Goal: Communication & Community: Answer question/provide support

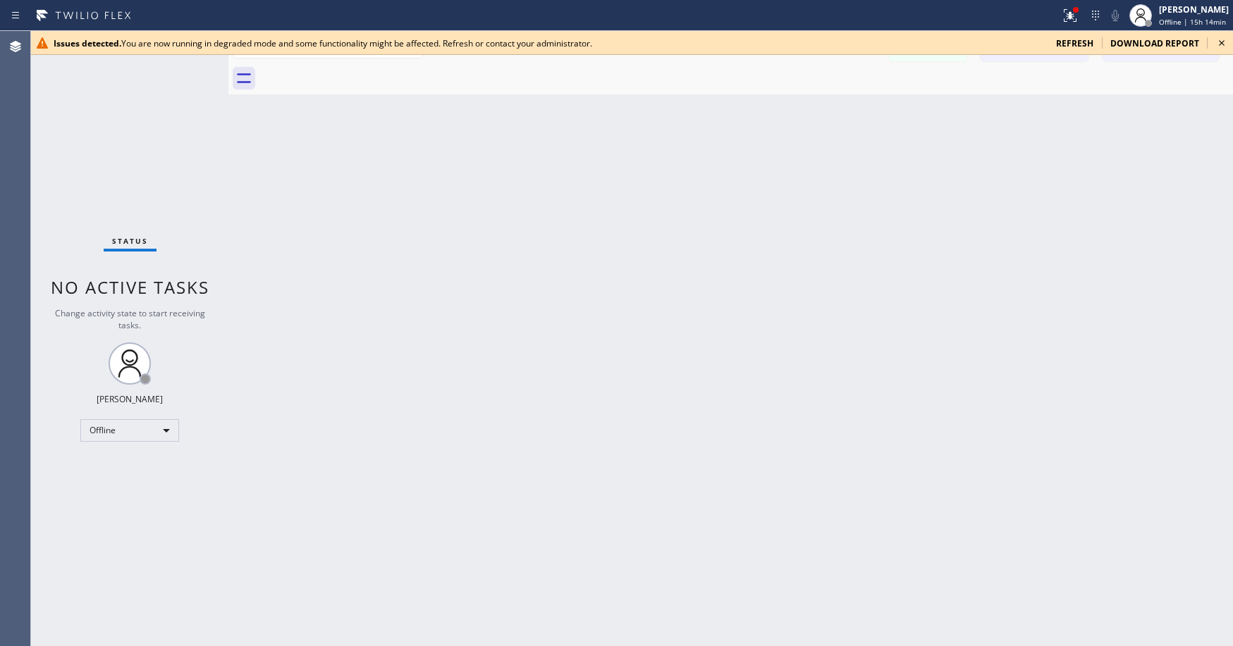
click at [1079, 44] on span "refresh" at bounding box center [1074, 43] width 37 height 12
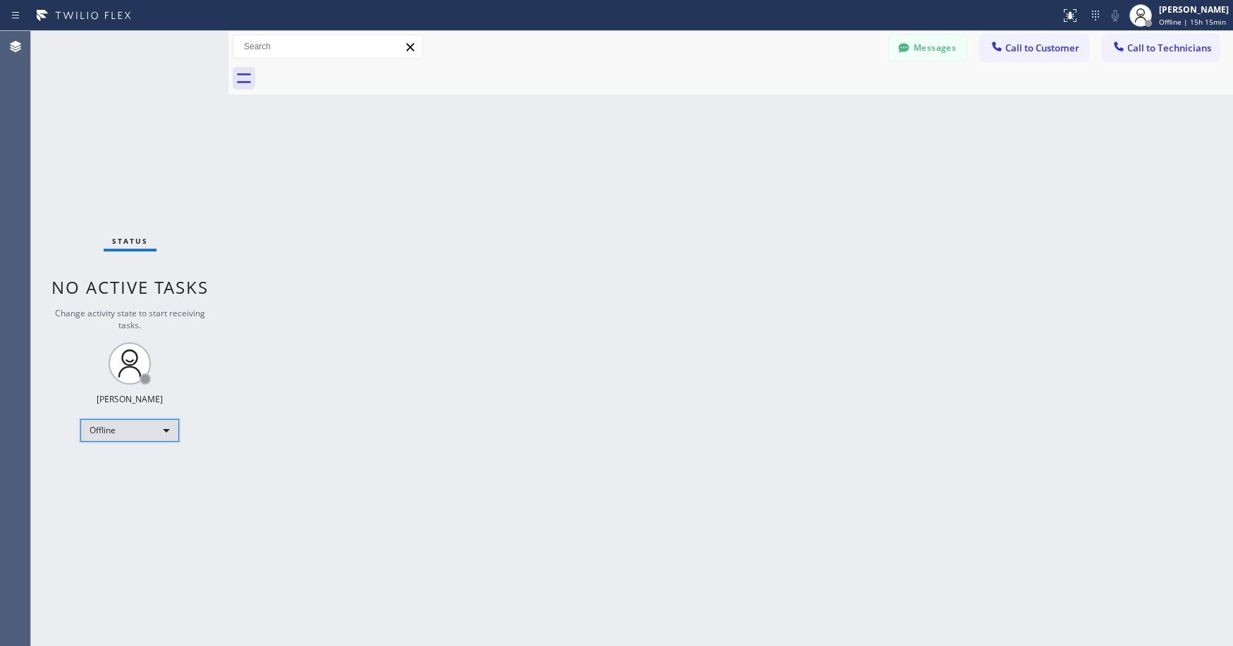
click at [123, 436] on div "Offline" at bounding box center [129, 430] width 99 height 23
click at [128, 481] on li "Unavailable" at bounding box center [129, 485] width 96 height 17
click at [123, 184] on div "Status No active tasks Change activity state to start receiving tasks. [PERSON_…" at bounding box center [129, 338] width 197 height 615
click at [136, 120] on div "Status No active tasks Change activity state to start receiving tasks. [PERSON_…" at bounding box center [129, 338] width 197 height 615
click at [98, 88] on div "Status No active tasks Change activity state to start receiving tasks. [PERSON_…" at bounding box center [129, 338] width 197 height 615
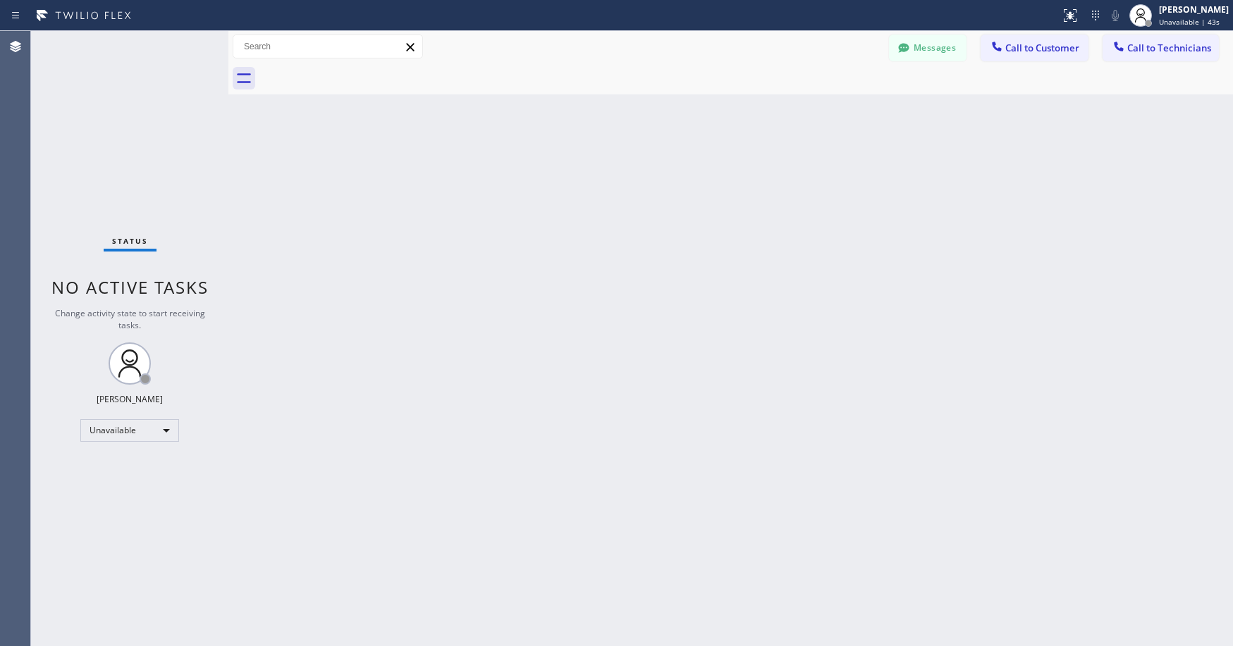
click at [82, 100] on div "Status No active tasks Change activity state to start receiving tasks. [PERSON_…" at bounding box center [129, 338] width 197 height 615
click at [111, 80] on div "Status No active tasks Change activity state to start receiving tasks. [PERSON_…" at bounding box center [129, 338] width 197 height 615
click at [88, 125] on div "Status No active tasks Change activity state to start receiving tasks. [PERSON_…" at bounding box center [129, 338] width 197 height 615
drag, startPoint x: 133, startPoint y: 144, endPoint x: 117, endPoint y: 243, distance: 100.6
click at [133, 149] on div "Status No active tasks Change activity state to start receiving tasks. [PERSON_…" at bounding box center [129, 338] width 197 height 615
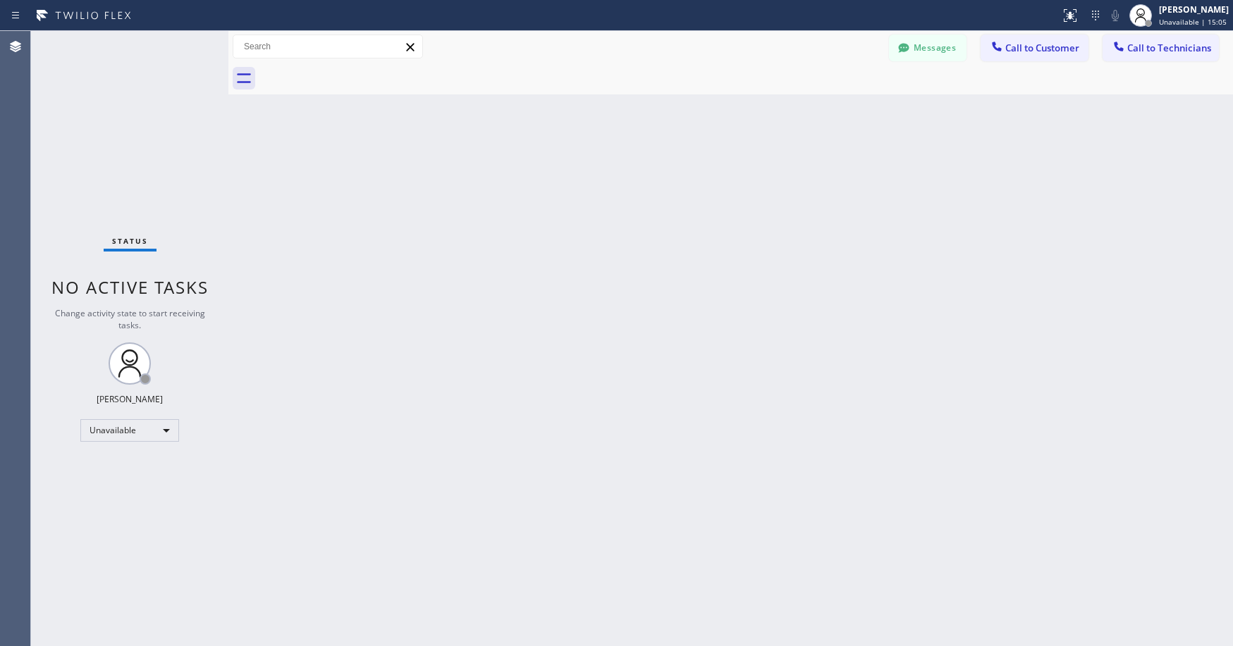
click at [101, 75] on div "Status No active tasks Change activity state to start receiving tasks. [PERSON_…" at bounding box center [129, 338] width 197 height 615
drag, startPoint x: 107, startPoint y: 100, endPoint x: 103, endPoint y: 116, distance: 16.1
click at [104, 112] on div "Status No active tasks Change activity state to start receiving tasks. [PERSON_…" at bounding box center [129, 338] width 197 height 615
click at [90, 171] on div "Status No active tasks Change activity state to start receiving tasks. [PERSON_…" at bounding box center [129, 338] width 197 height 615
click at [101, 166] on div "Status No active tasks Change activity state to start receiving tasks. [PERSON_…" at bounding box center [129, 338] width 197 height 615
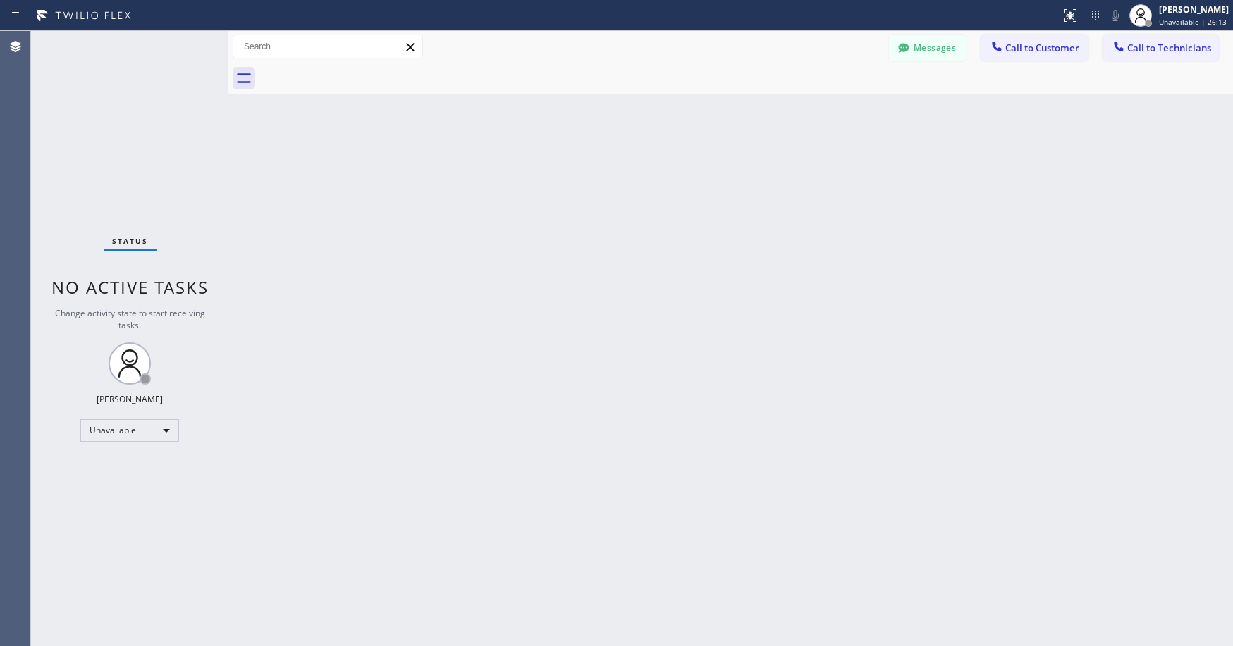
click at [134, 130] on div "Status No active tasks Change activity state to start receiving tasks. [PERSON_…" at bounding box center [129, 338] width 197 height 615
click at [165, 228] on div "Status No active tasks Change activity state to start receiving tasks. [PERSON_…" at bounding box center [129, 338] width 197 height 615
click at [118, 110] on div "Status No active tasks Change activity state to start receiving tasks. [PERSON_…" at bounding box center [129, 338] width 197 height 615
click at [117, 177] on div "Status No active tasks Change activity state to start receiving tasks. [PERSON_…" at bounding box center [129, 338] width 197 height 615
click at [127, 128] on div "Status No active tasks Change activity state to start receiving tasks. [PERSON_…" at bounding box center [129, 338] width 197 height 615
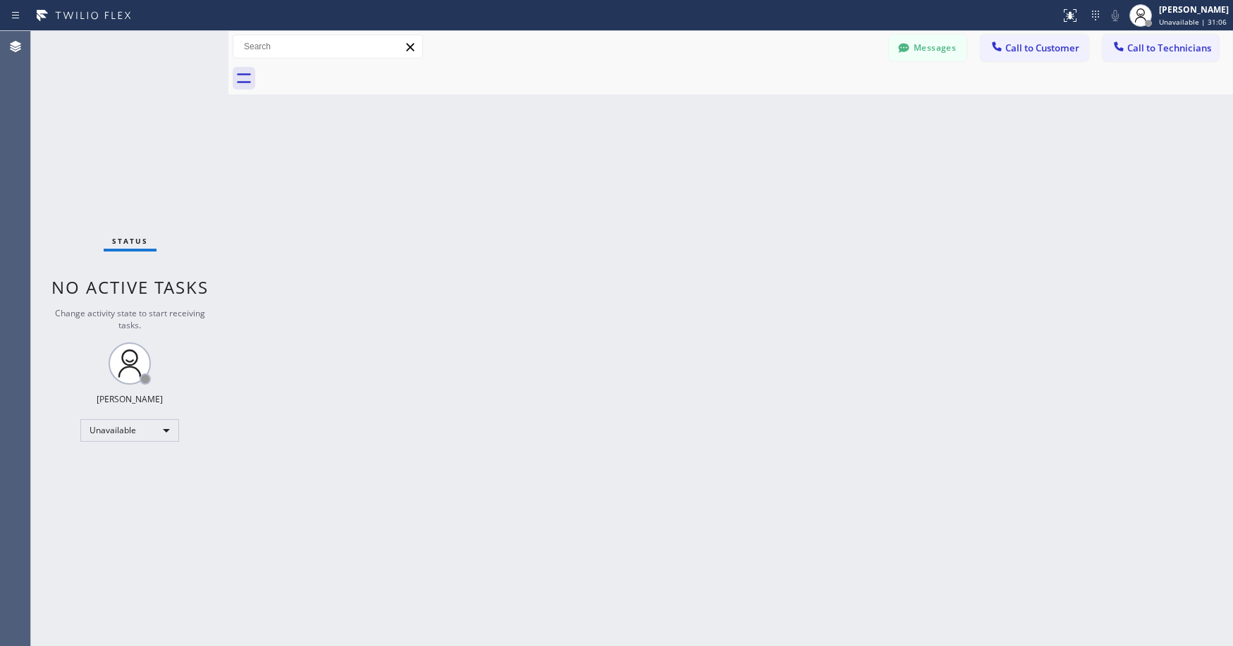
drag, startPoint x: 121, startPoint y: 108, endPoint x: 100, endPoint y: 274, distance: 167.6
click at [121, 109] on div "Status No active tasks Change activity state to start receiving tasks. [PERSON_…" at bounding box center [129, 338] width 197 height 615
click at [98, 137] on div "Status No active tasks Change activity state to start receiving tasks. [PERSON_…" at bounding box center [129, 338] width 197 height 615
click at [111, 126] on div "Status No active tasks Change activity state to start receiving tasks. [PERSON_…" at bounding box center [129, 338] width 197 height 615
drag, startPoint x: 179, startPoint y: 141, endPoint x: 149, endPoint y: 285, distance: 146.8
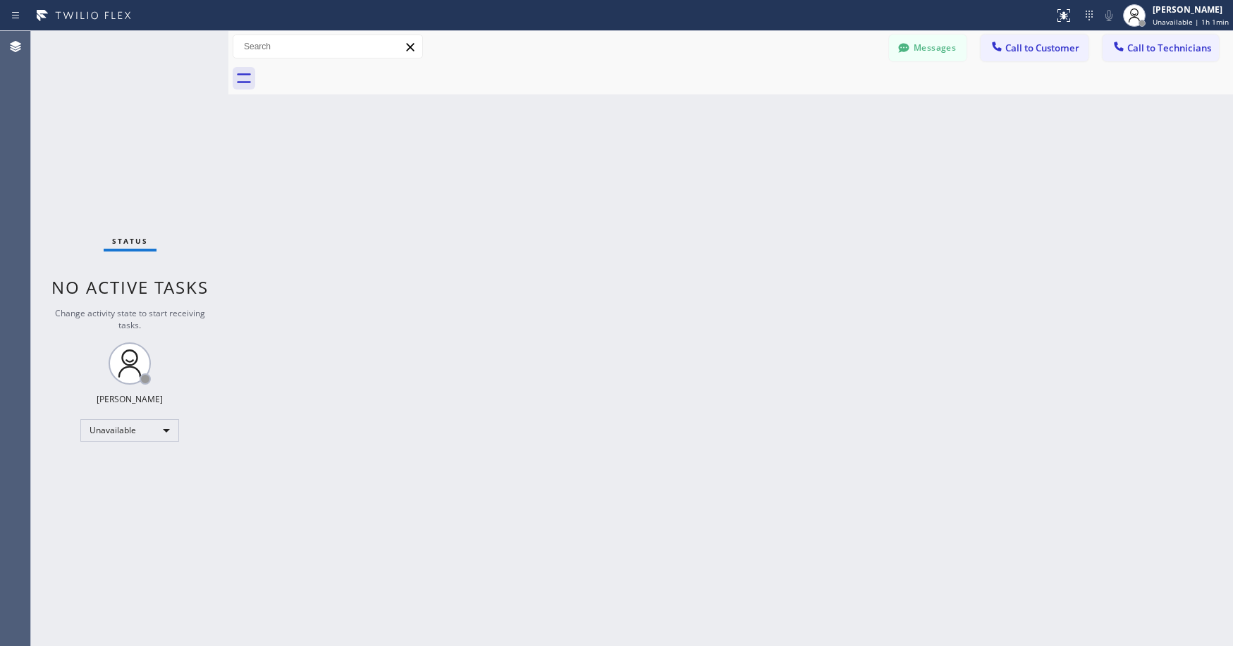
click at [179, 142] on div "Status No active tasks Change activity state to start receiving tasks. [PERSON_…" at bounding box center [129, 338] width 197 height 615
click at [129, 118] on div "Status No active tasks Change activity state to start receiving tasks. [PERSON_…" at bounding box center [129, 338] width 197 height 615
click at [139, 114] on div "Status No active tasks Change activity state to start receiving tasks. [PERSON_…" at bounding box center [129, 338] width 197 height 615
click at [149, 138] on div "Status No active tasks Change activity state to start receiving tasks. [PERSON_…" at bounding box center [129, 338] width 197 height 615
click at [114, 98] on div "Status No active tasks Change activity state to start receiving tasks. [PERSON_…" at bounding box center [129, 338] width 197 height 615
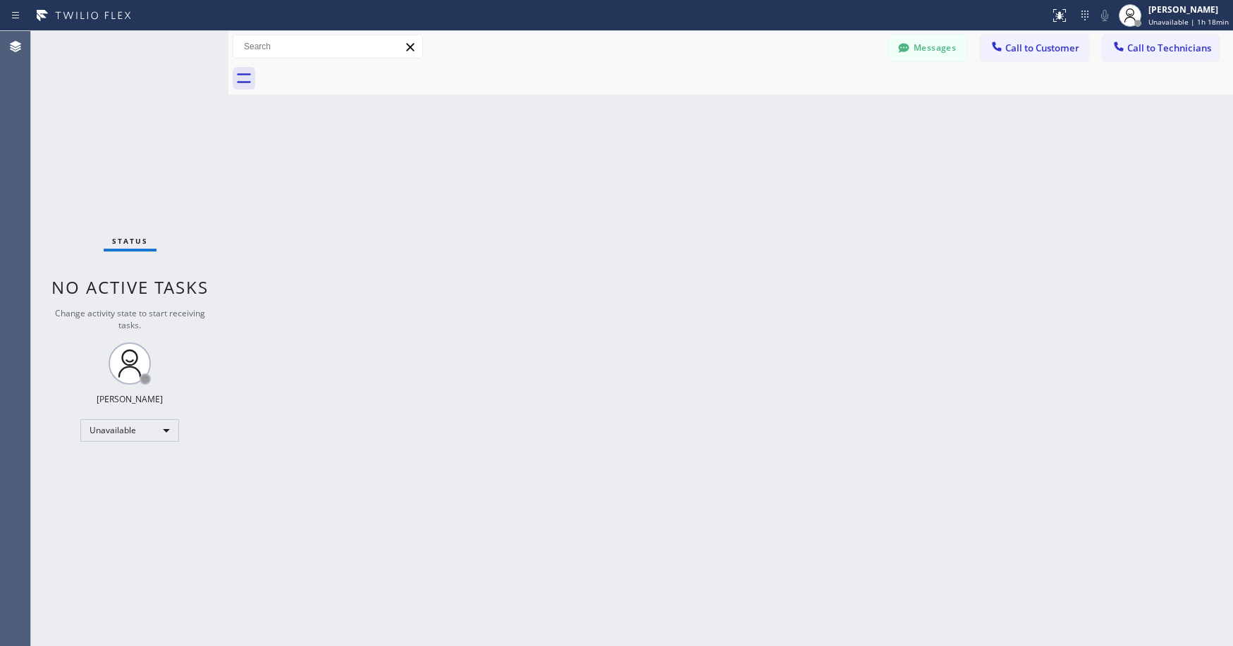
click at [116, 108] on div "Status No active tasks Change activity state to start receiving tasks. [PERSON_…" at bounding box center [129, 338] width 197 height 615
click at [5, 646] on div at bounding box center [14, 632] width 28 height 28
click at [128, 204] on div "Status No active tasks Change activity state to start receiving tasks. [PERSON_…" at bounding box center [129, 338] width 197 height 615
click at [98, 66] on div "Status No active tasks Change activity state to start receiving tasks. [PERSON_…" at bounding box center [129, 338] width 197 height 615
drag, startPoint x: 115, startPoint y: 119, endPoint x: 86, endPoint y: 377, distance: 259.6
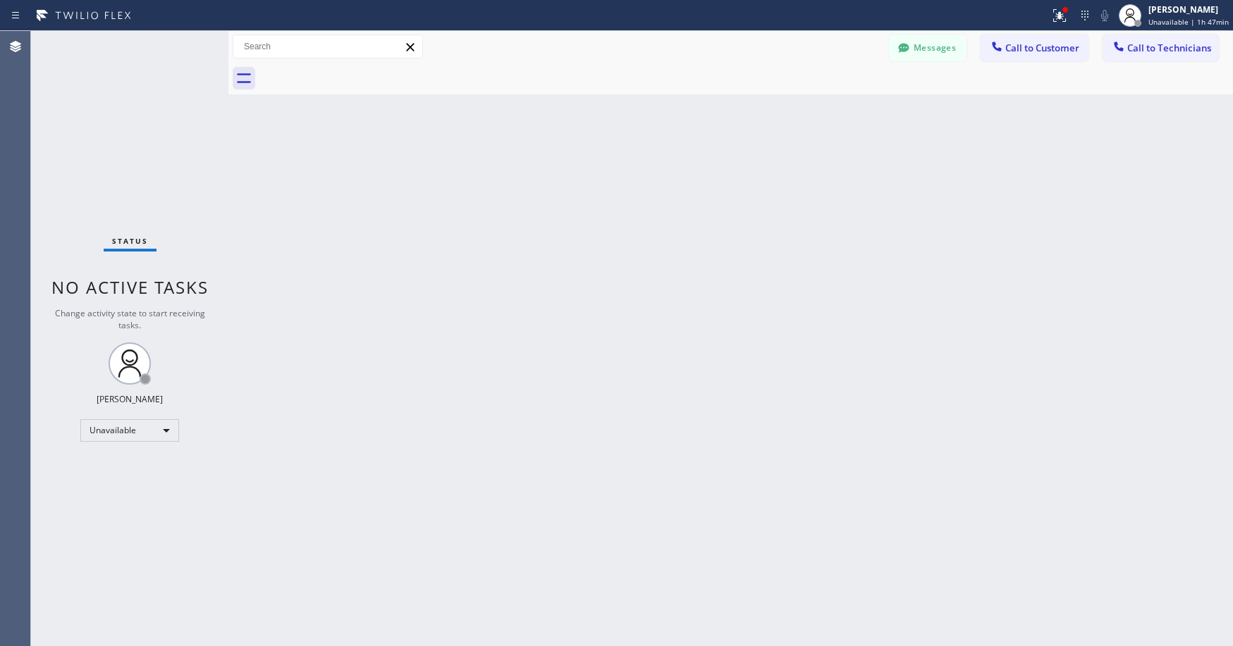
click at [115, 123] on div "Status No active tasks Change activity state to start receiving tasks. [PERSON_…" at bounding box center [129, 338] width 197 height 615
click at [110, 431] on div "Unavailable" at bounding box center [129, 430] width 99 height 23
click at [115, 498] on li "Break" at bounding box center [129, 503] width 96 height 17
click at [128, 431] on div "Break" at bounding box center [129, 430] width 99 height 23
click at [125, 481] on li "Unavailable" at bounding box center [129, 485] width 96 height 17
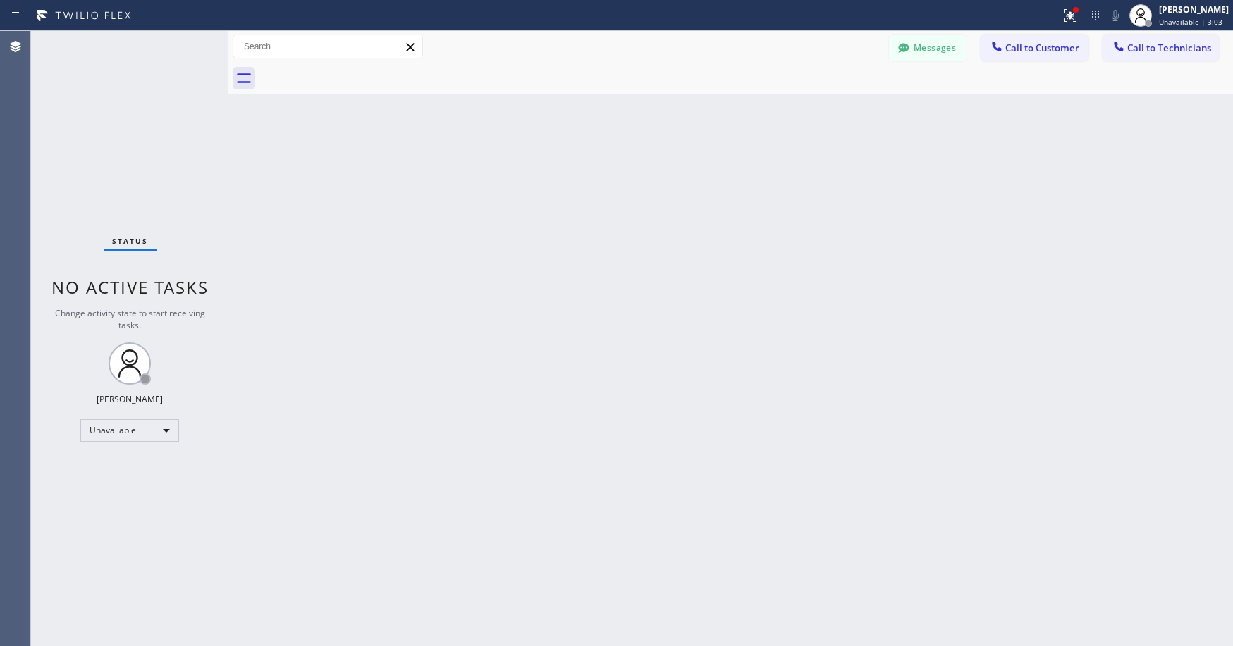
drag, startPoint x: 109, startPoint y: 85, endPoint x: 136, endPoint y: 33, distance: 59.0
click at [109, 84] on div "Status No active tasks Change activity state to start receiving tasks. [PERSON_…" at bounding box center [129, 338] width 197 height 615
click at [105, 115] on div "Status No active tasks Change activity state to start receiving tasks. [PERSON_…" at bounding box center [129, 338] width 197 height 615
click at [138, 147] on div "Status No active tasks Change activity state to start receiving tasks. [PERSON_…" at bounding box center [129, 338] width 197 height 615
drag, startPoint x: 106, startPoint y: 124, endPoint x: 55, endPoint y: 425, distance: 305.4
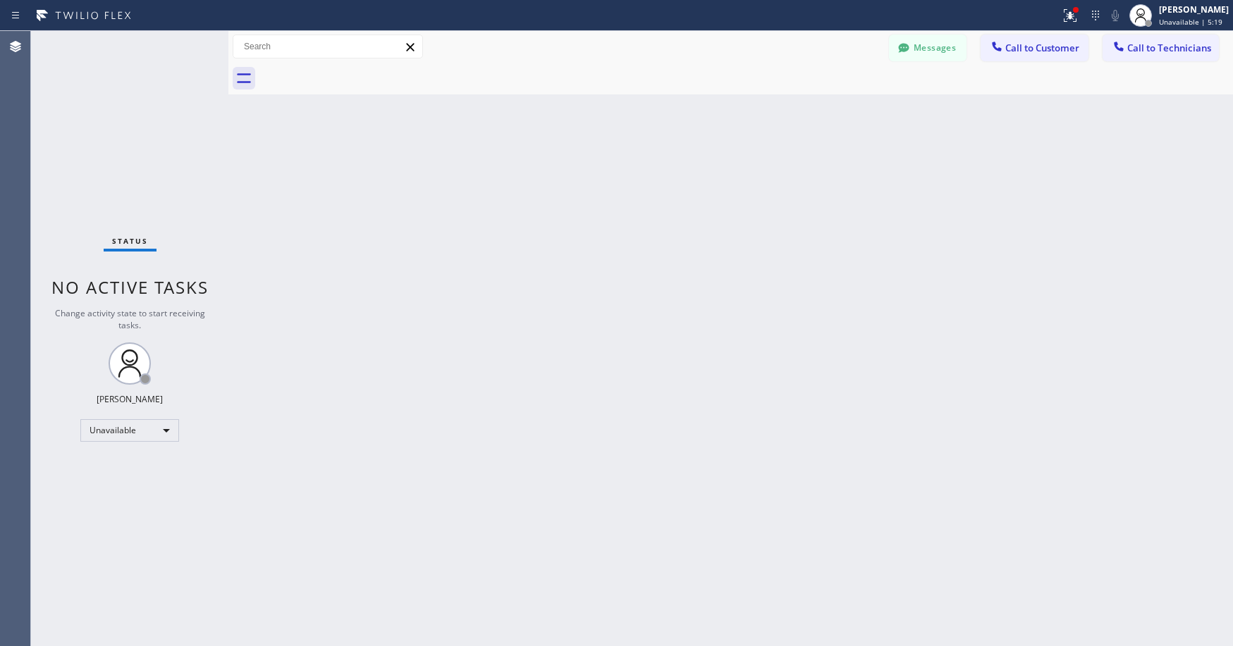
click at [106, 128] on div "Status No active tasks Change activity state to start receiving tasks. [PERSON_…" at bounding box center [129, 338] width 197 height 615
click at [159, 117] on div "Status No active tasks Change activity state to start receiving tasks. [PERSON_…" at bounding box center [129, 338] width 197 height 615
drag, startPoint x: 143, startPoint y: 122, endPoint x: 838, endPoint y: 81, distance: 696.3
click at [145, 122] on div "Status No active tasks Change activity state to start receiving tasks. [PERSON_…" at bounding box center [129, 338] width 197 height 615
click at [938, 54] on button "Messages" at bounding box center [928, 48] width 78 height 27
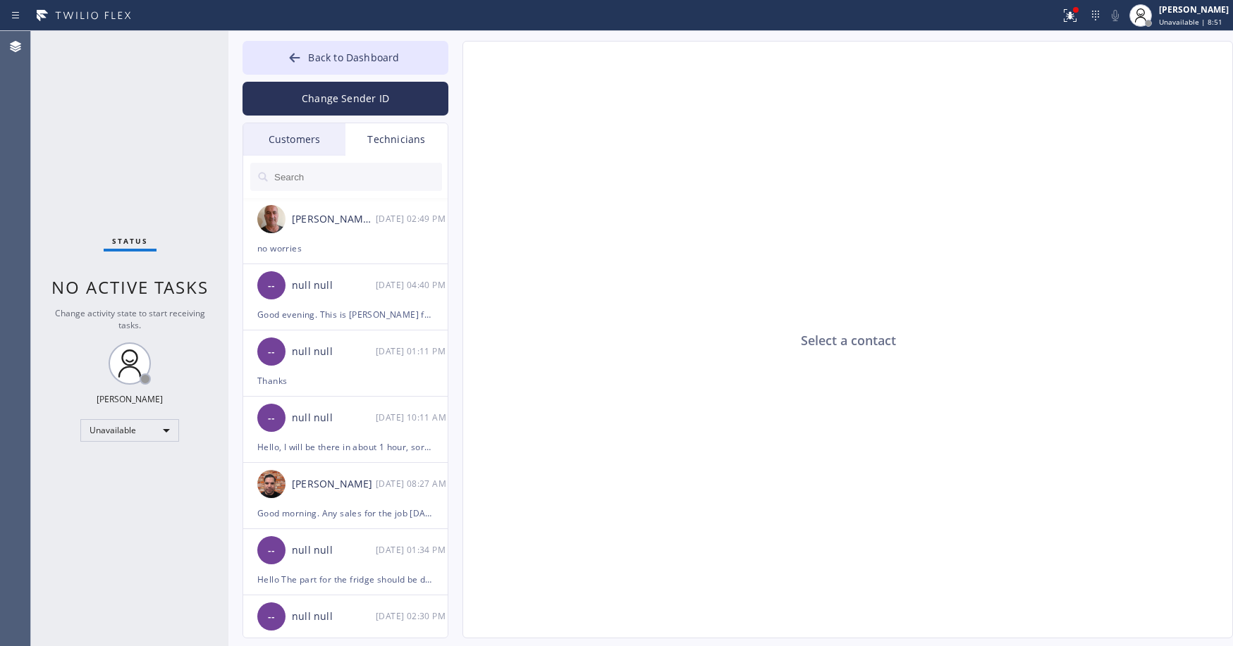
click at [300, 146] on div "Customers" at bounding box center [294, 139] width 102 height 32
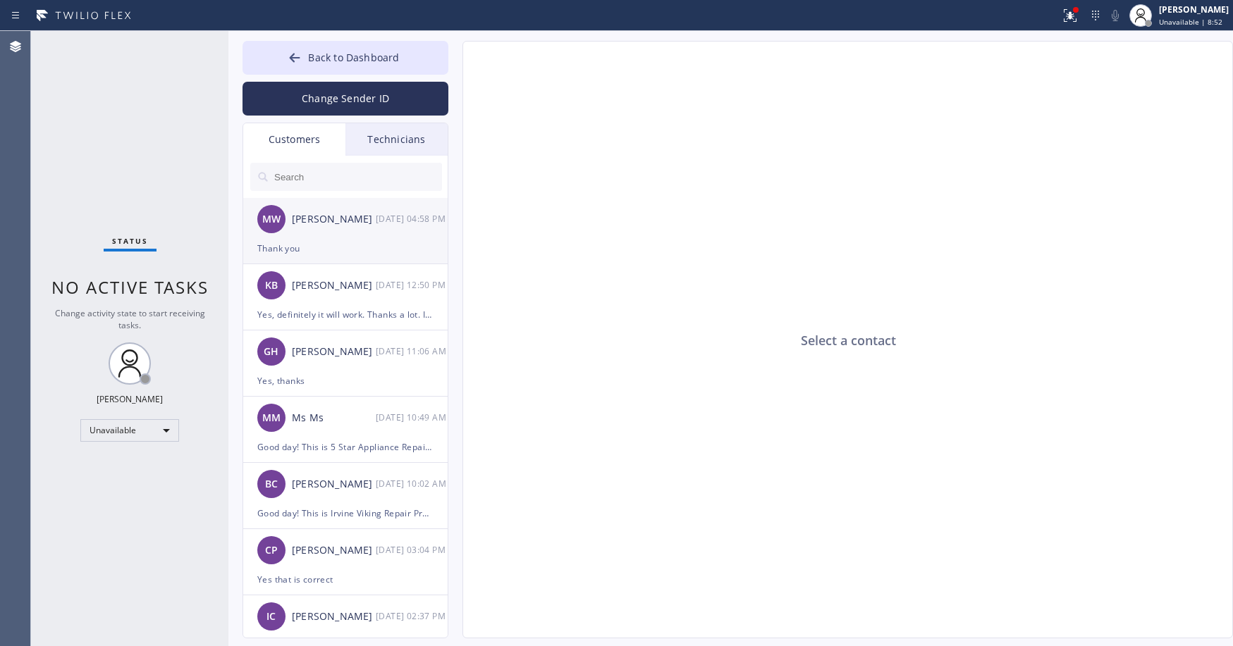
click at [326, 244] on div "Thank you" at bounding box center [345, 248] width 176 height 16
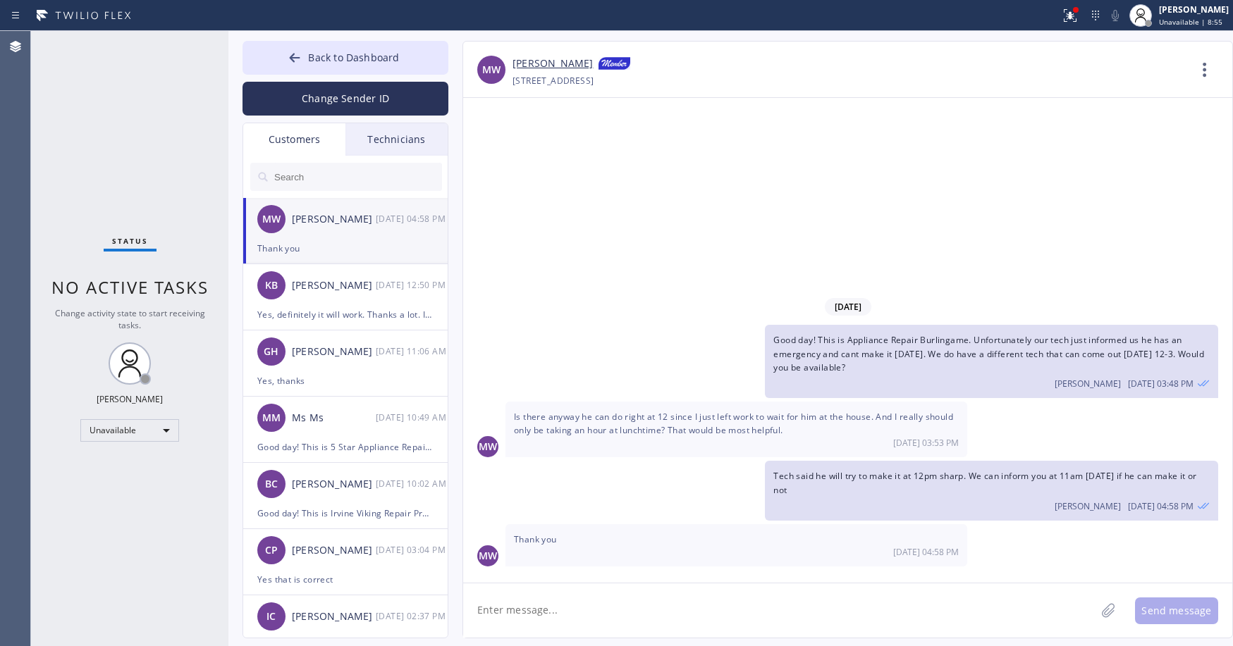
click at [548, 608] on textarea at bounding box center [779, 611] width 632 height 54
type textarea "G"
drag, startPoint x: 850, startPoint y: 341, endPoint x: 969, endPoint y: 342, distance: 119.1
click at [969, 342] on span "Good day! This is Appliance Repair Burlingame. Unfortunately our tech just info…" at bounding box center [988, 353] width 431 height 39
copy span "Appliance Repair Burlingame"
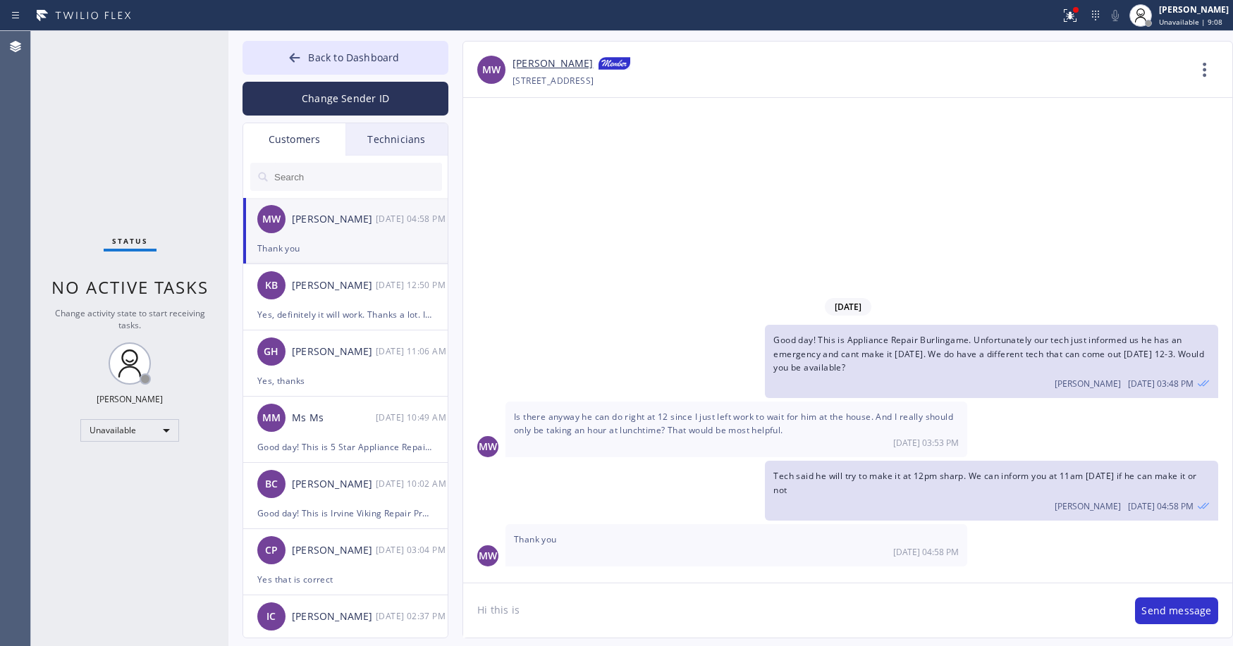
click at [562, 606] on textarea "Hi this is" at bounding box center [792, 611] width 658 height 54
paste textarea "Appliance Repair Burlingame"
click at [604, 627] on textarea "Hi this is Appliance Repair Burlingame. The tech said he cant make it [DATE] at…" at bounding box center [792, 611] width 658 height 54
type textarea "Hi this is Appliance Repair Burlingame. The tech said he cant make it [DATE] at…"
click at [1163, 607] on button "Send message" at bounding box center [1176, 611] width 83 height 27
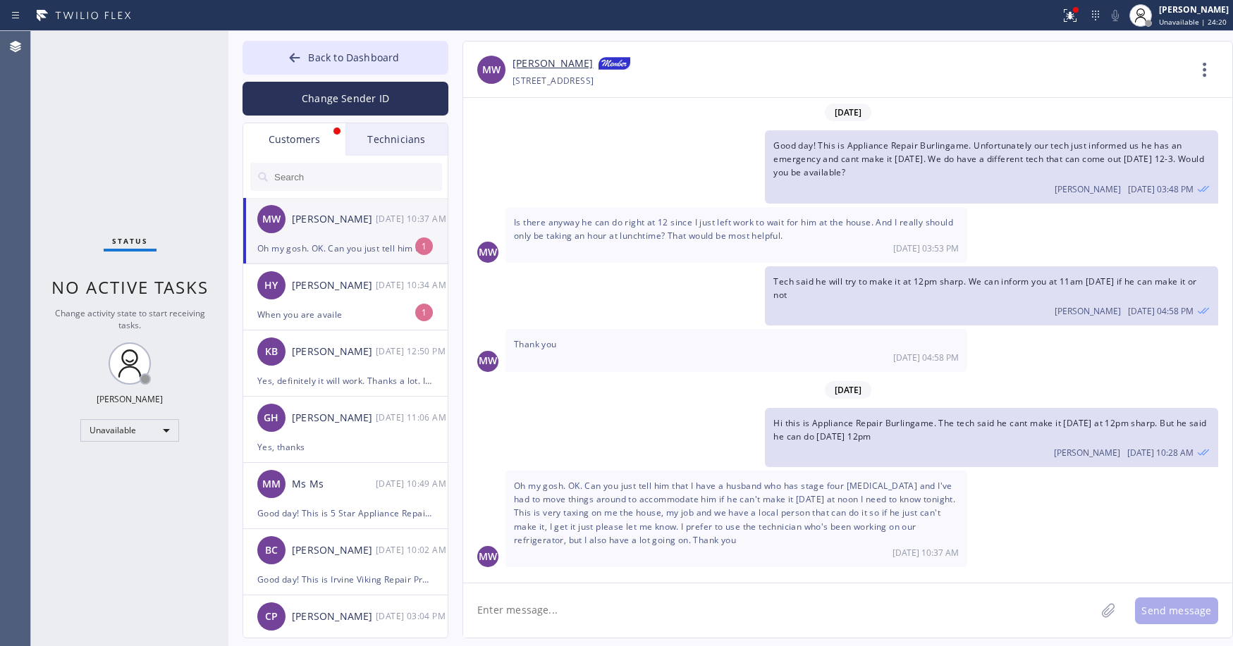
scroll to position [1, 0]
click at [644, 611] on textarea at bounding box center [779, 611] width 632 height 54
type textarea "o"
type textarea "Oh im very sorry to hear that. I'll let the technician know"
click at [1186, 608] on button "Send message" at bounding box center [1176, 611] width 83 height 27
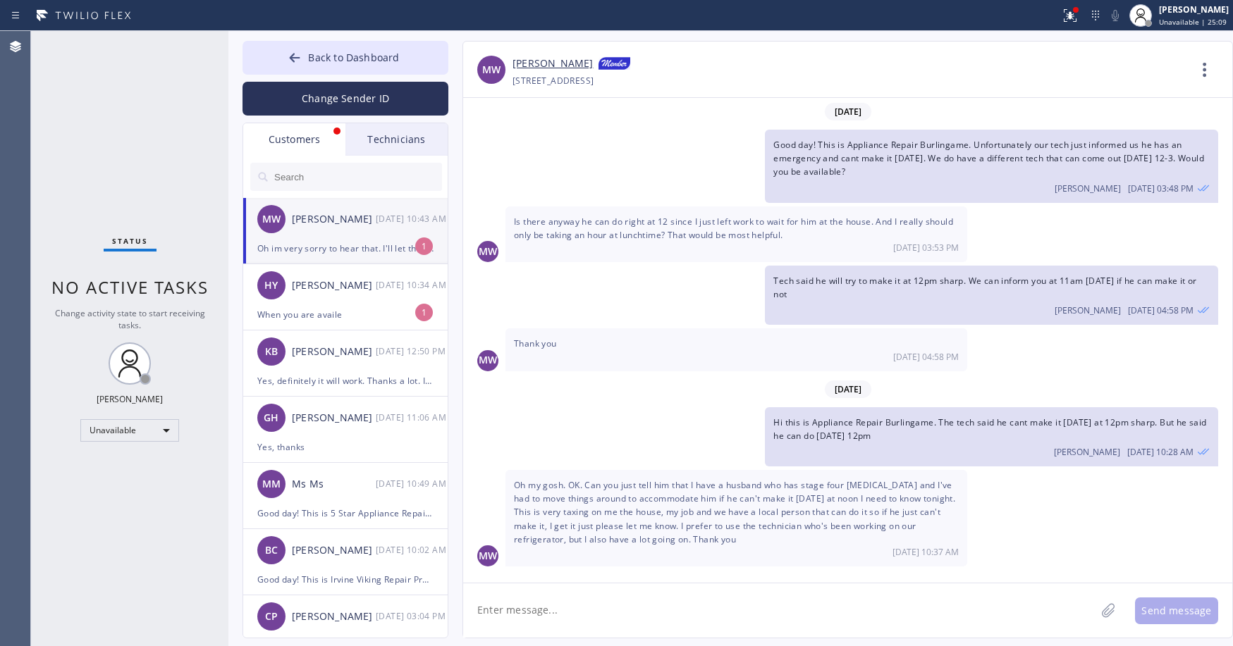
scroll to position [50, 0]
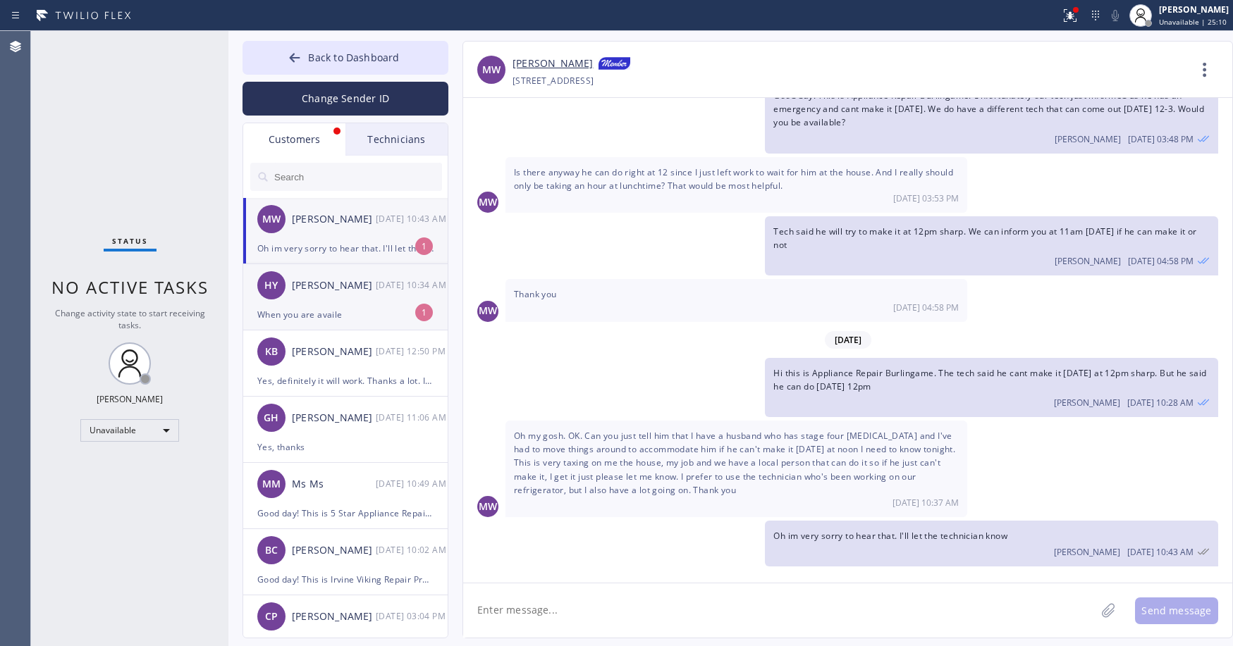
click at [348, 305] on div "HY [PERSON_NAME] [DATE] 10:34 AM" at bounding box center [346, 285] width 206 height 42
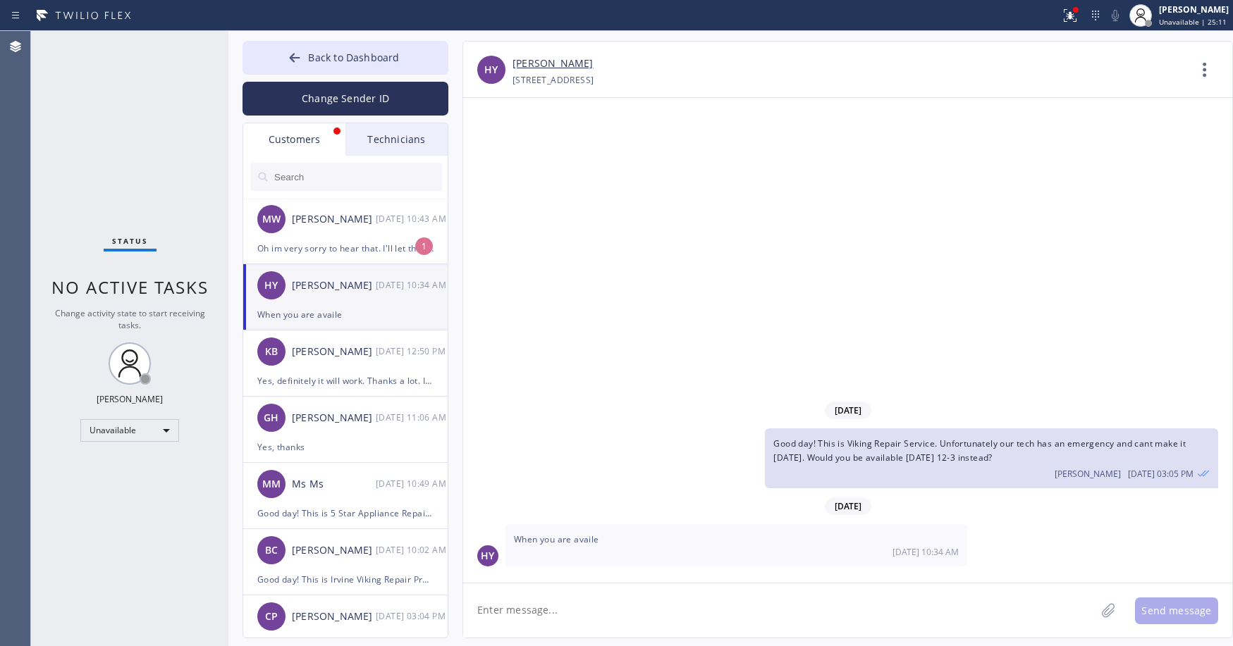
scroll to position [0, 0]
click at [335, 235] on div "MW [PERSON_NAME] [DATE] 10:43 AM" at bounding box center [346, 219] width 206 height 42
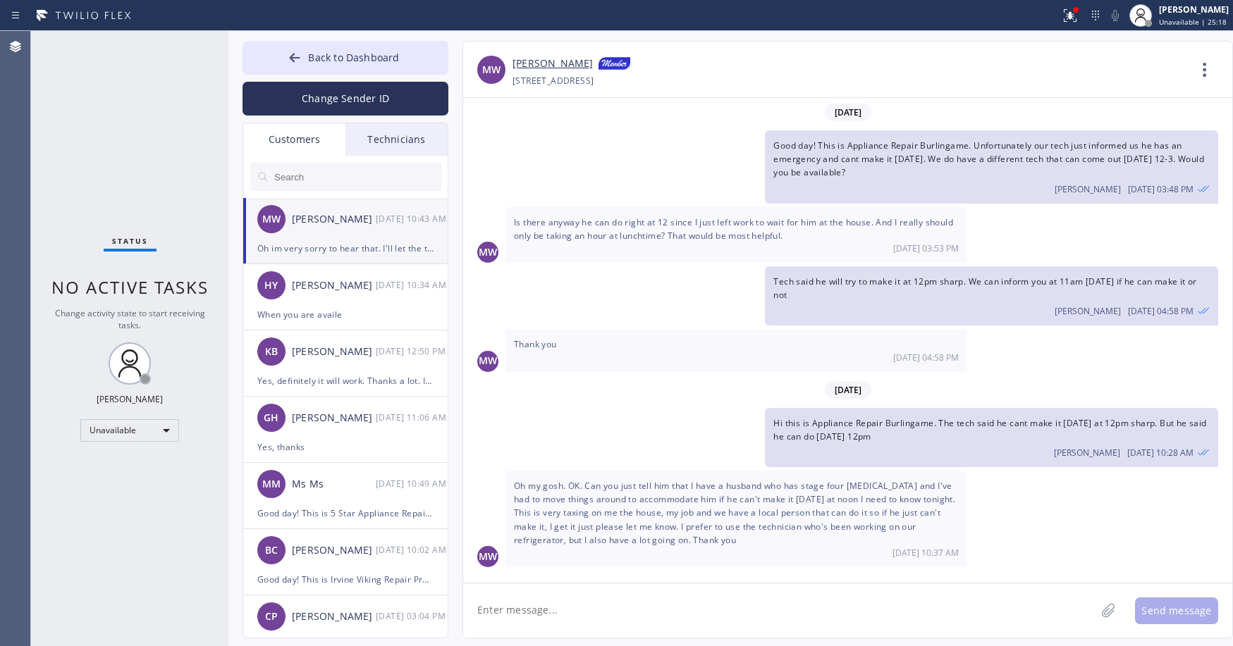
scroll to position [50, 0]
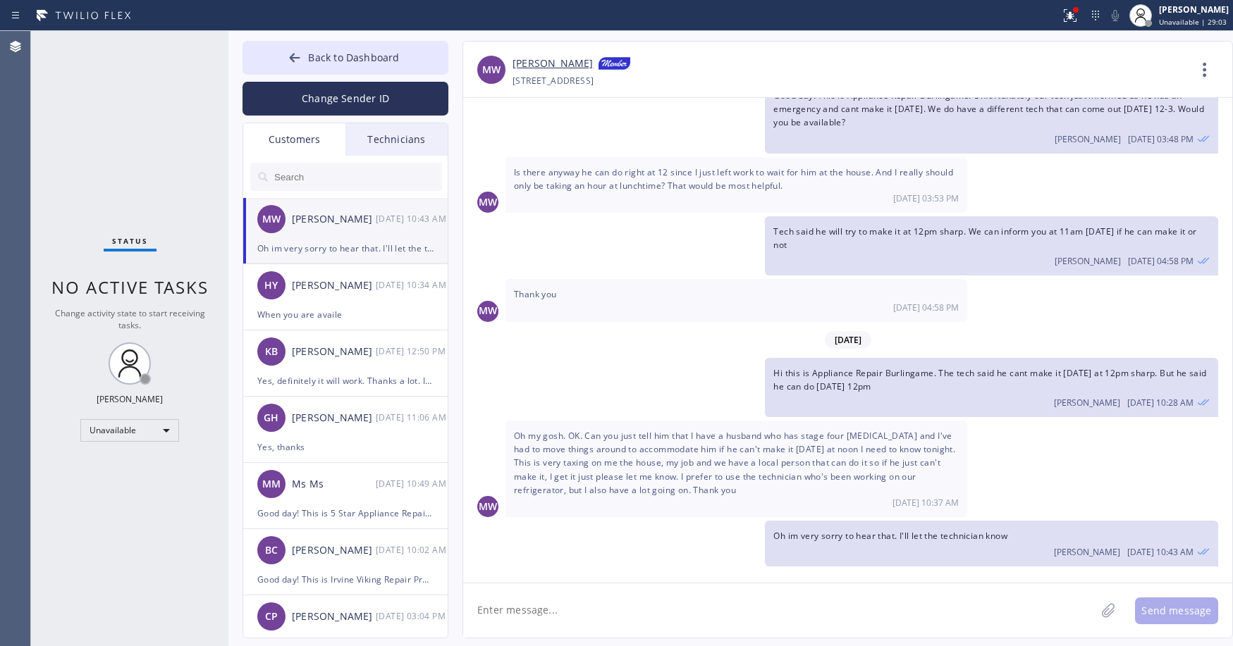
drag, startPoint x: 94, startPoint y: 121, endPoint x: 104, endPoint y: 134, distance: 16.1
click at [94, 122] on div "Status No active tasks Change activity state to start receiving tasks. [PERSON_…" at bounding box center [129, 338] width 197 height 615
click at [341, 66] on button "Back to Dashboard" at bounding box center [346, 58] width 206 height 34
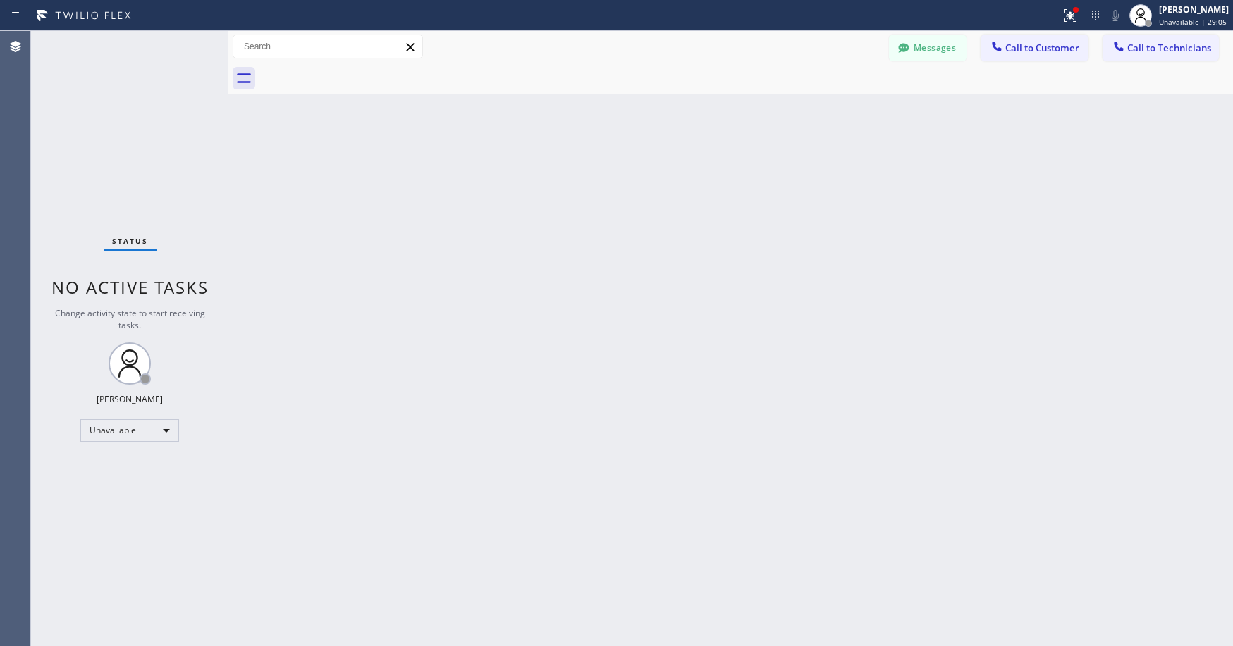
click at [140, 178] on div "Status No active tasks Change activity state to start receiving tasks. [PERSON_…" at bounding box center [129, 338] width 197 height 615
click at [914, 47] on button "Messages" at bounding box center [928, 48] width 78 height 27
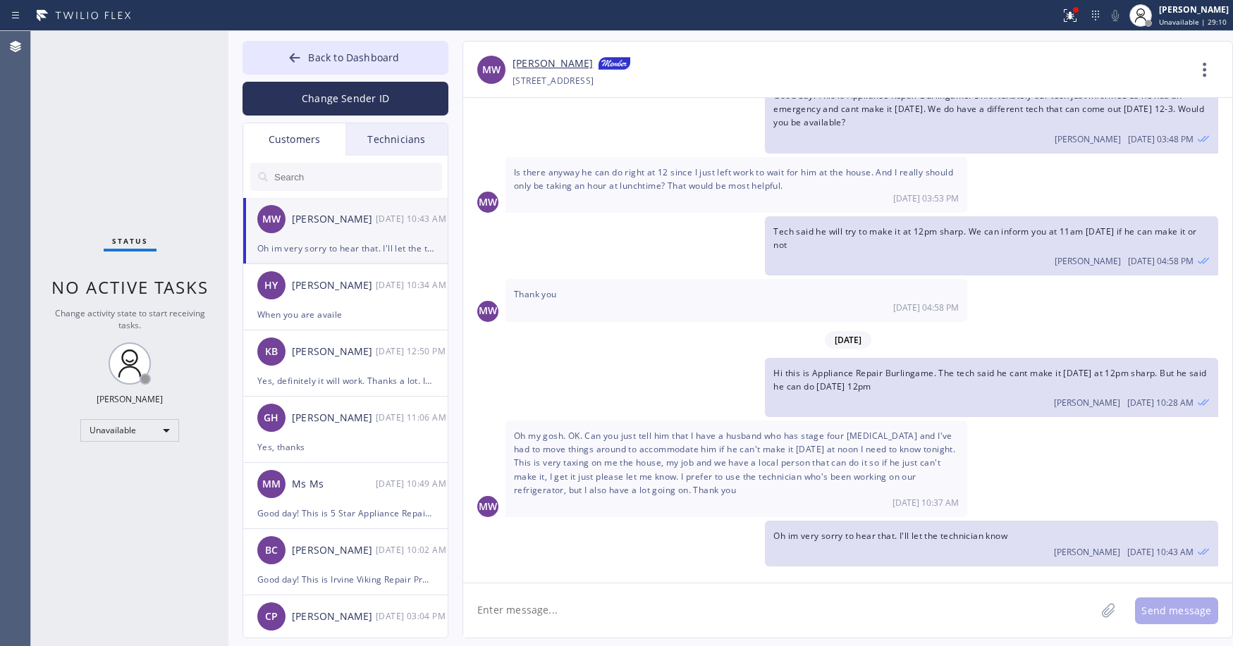
click at [343, 240] on div "Oh im very sorry to hear that. I'll let the technician know" at bounding box center [345, 248] width 176 height 16
click at [567, 63] on link "[PERSON_NAME]" at bounding box center [553, 64] width 80 height 17
click at [140, 131] on div "Status No active tasks Change activity state to start receiving tasks. [PERSON_…" at bounding box center [129, 338] width 197 height 615
click at [357, 302] on div "HY [PERSON_NAME] [DATE] 10:34 AM" at bounding box center [346, 285] width 206 height 42
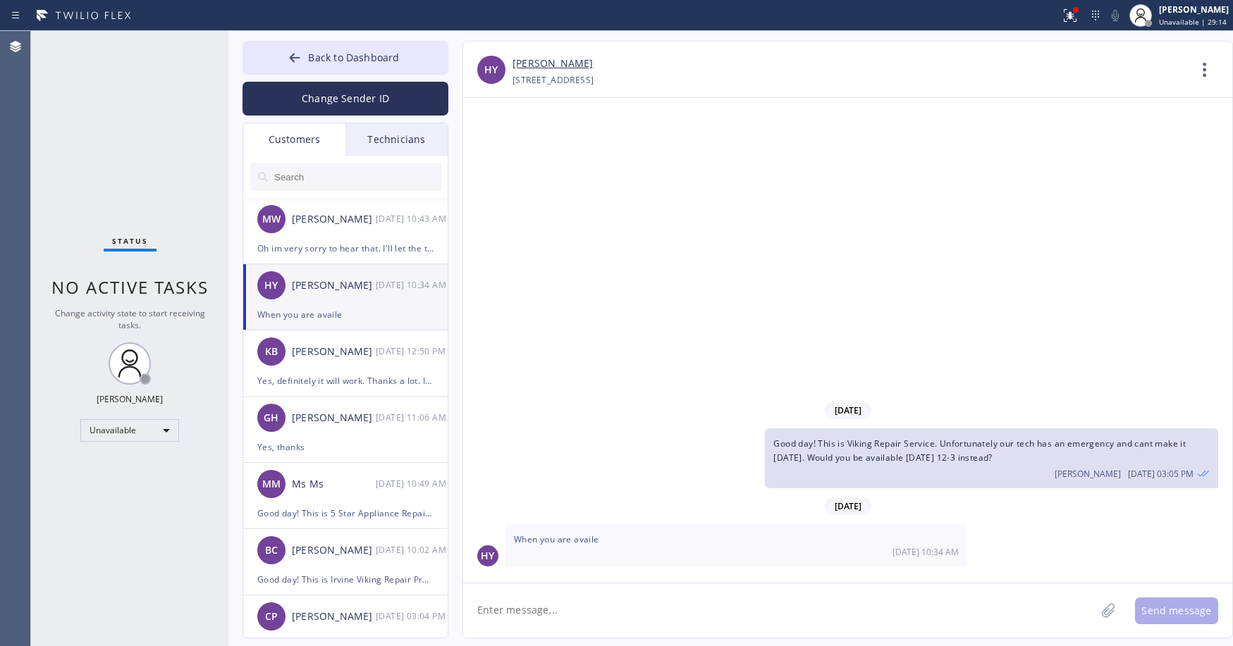
scroll to position [0, 0]
click at [551, 618] on textarea at bounding box center [779, 611] width 632 height 54
type textarea "Let me check"
click at [1163, 609] on button "Send message" at bounding box center [1176, 611] width 83 height 27
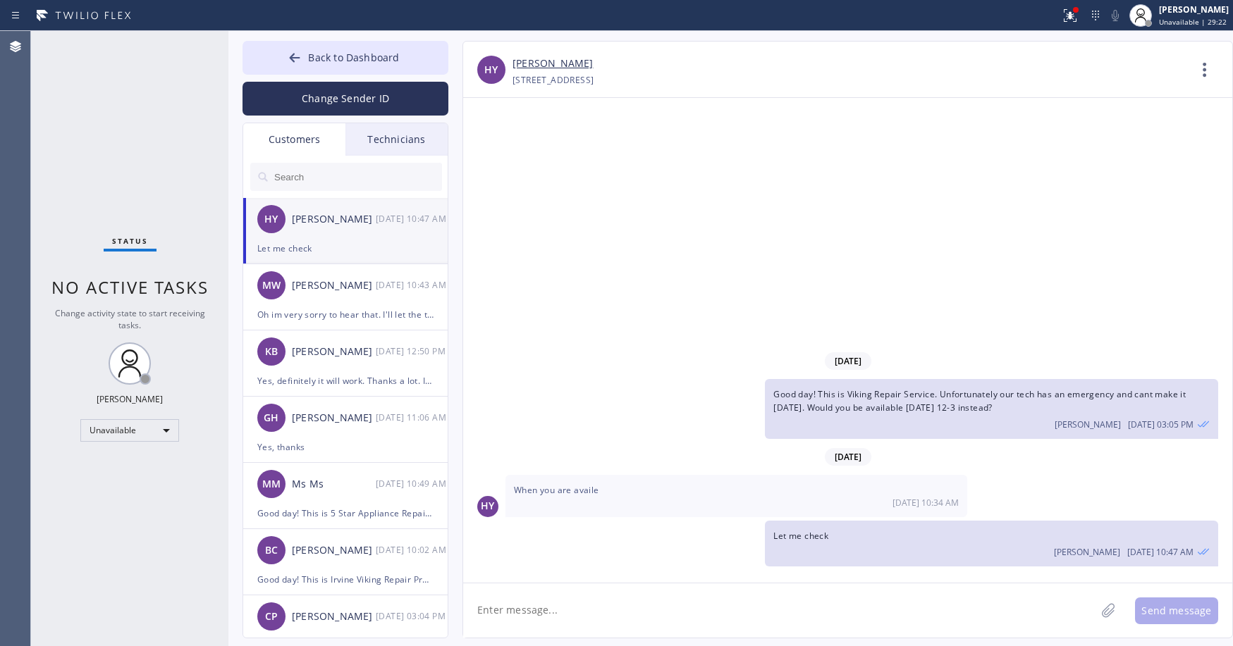
click at [545, 59] on link "[PERSON_NAME]" at bounding box center [553, 64] width 80 height 16
click at [77, 129] on div "Status No active tasks Change activity state to start receiving tasks. [PERSON_…" at bounding box center [129, 338] width 197 height 615
drag, startPoint x: 116, startPoint y: 164, endPoint x: 364, endPoint y: 125, distance: 250.6
click at [120, 165] on div "Status No active tasks Change activity state to start receiving tasks. [PERSON_…" at bounding box center [129, 338] width 197 height 615
click at [574, 608] on textarea at bounding box center [779, 611] width 632 height 54
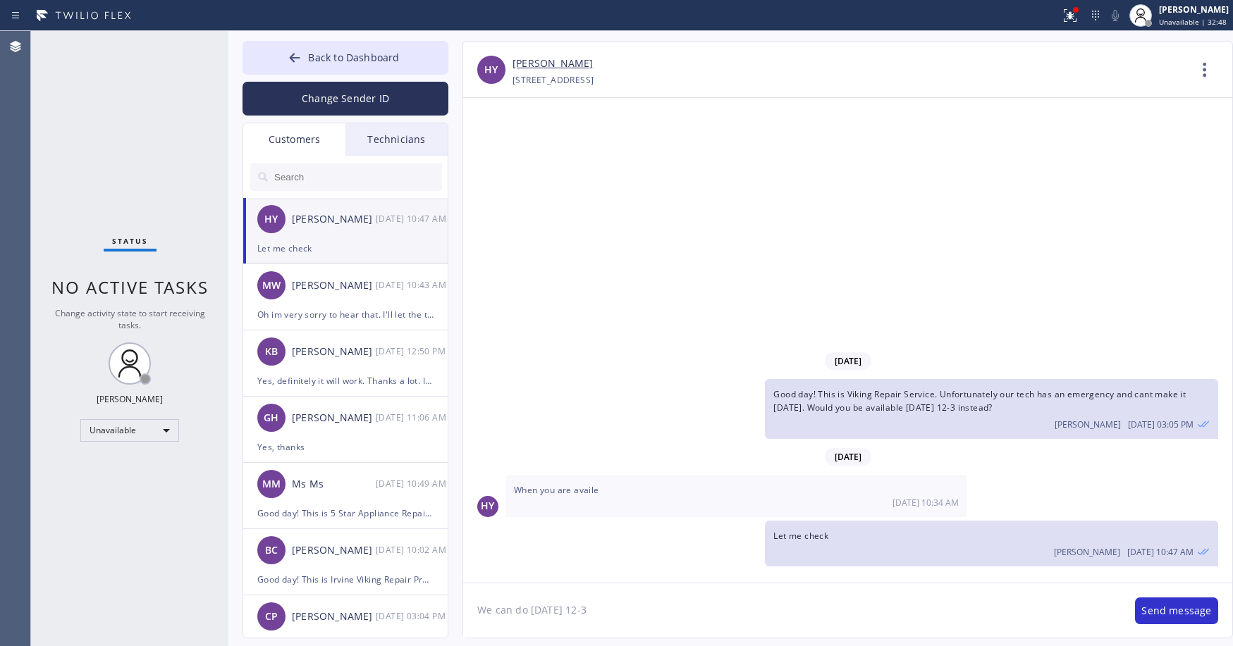
type textarea "We can do [DATE] 12-3"
click at [649, 611] on textarea "We can do [DATE] 12-3" at bounding box center [792, 611] width 658 height 54
click at [1165, 611] on button "Send message" at bounding box center [1176, 611] width 83 height 27
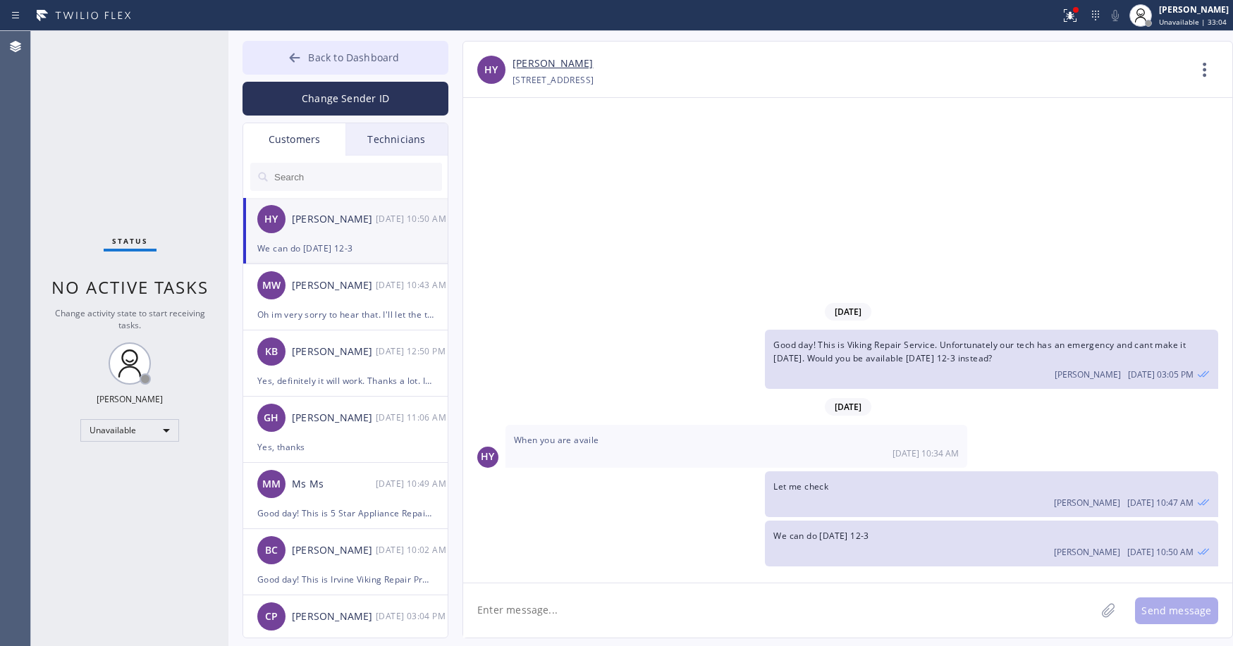
click at [338, 57] on span "Back to Dashboard" at bounding box center [353, 57] width 91 height 13
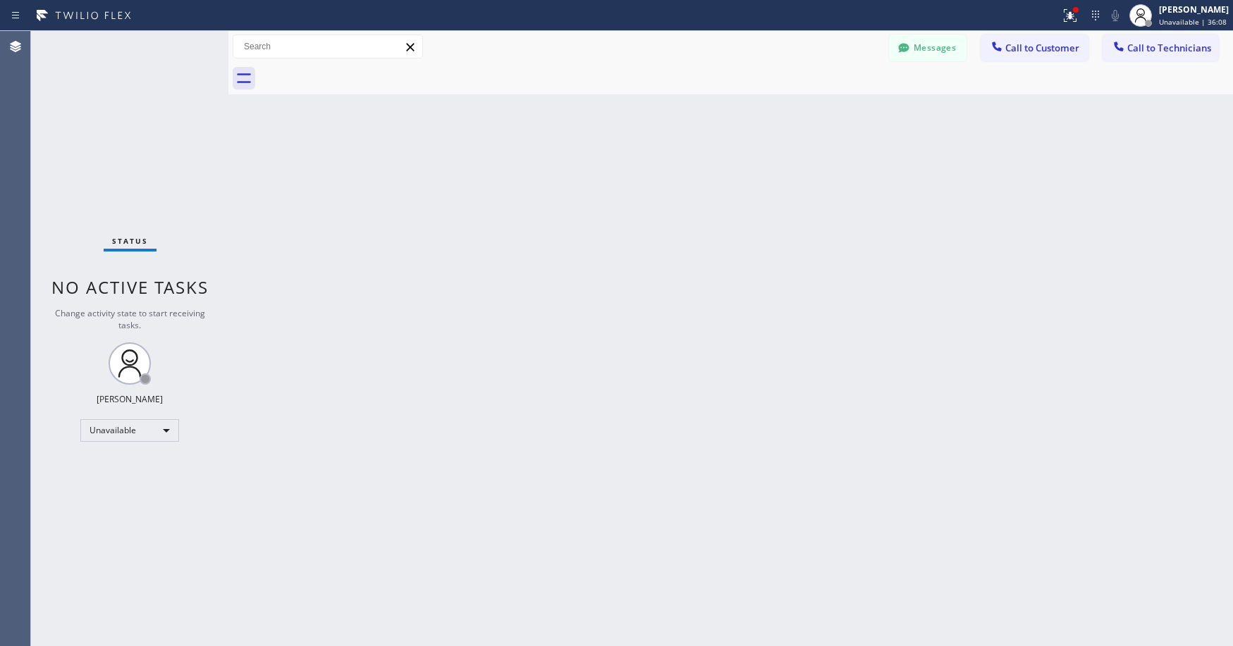
click at [118, 125] on div "Status No active tasks Change activity state to start receiving tasks. [PERSON_…" at bounding box center [129, 338] width 197 height 615
click at [137, 130] on div "Status No active tasks Change activity state to start receiving tasks. [PERSON_…" at bounding box center [129, 338] width 197 height 615
click at [121, 87] on div "Status No active tasks Change activity state to start receiving tasks. [PERSON_…" at bounding box center [129, 338] width 197 height 615
click at [116, 101] on div "Status No active tasks Change activity state to start receiving tasks. [PERSON_…" at bounding box center [129, 338] width 197 height 615
click at [117, 140] on div "Status No active tasks Change activity state to start receiving tasks. [PERSON_…" at bounding box center [129, 338] width 197 height 615
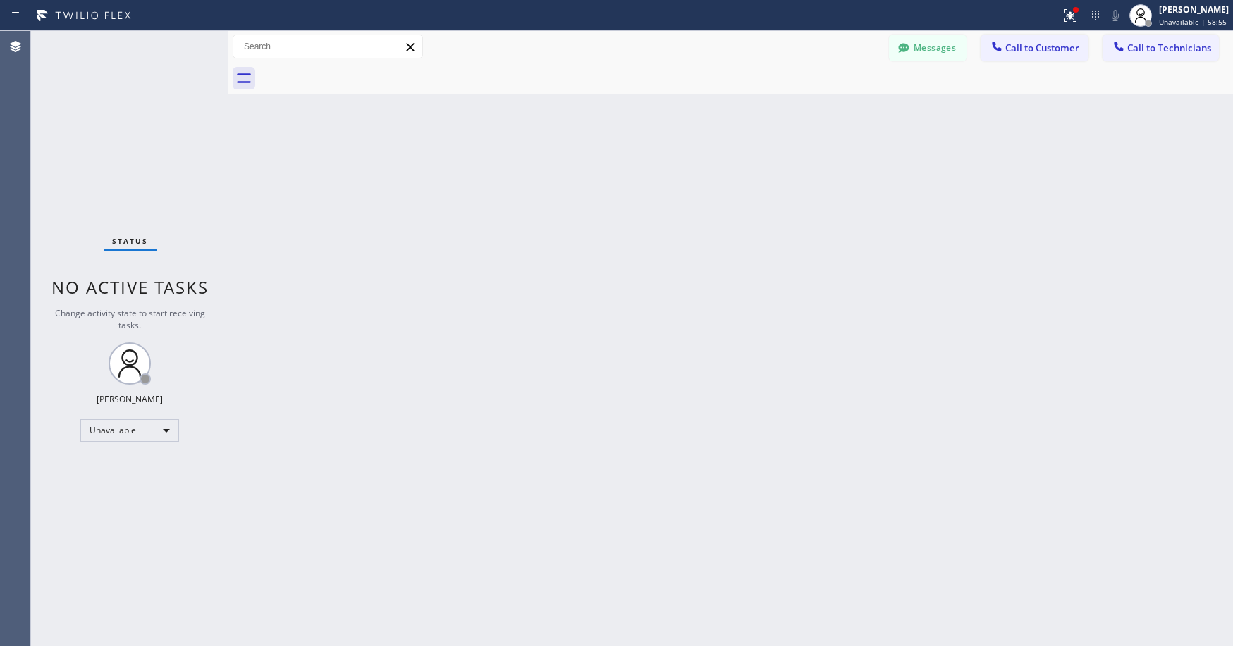
click at [118, 136] on div "Status No active tasks Change activity state to start receiving tasks. [PERSON_…" at bounding box center [129, 338] width 197 height 615
click at [109, 116] on div "Status No active tasks Change activity state to start receiving tasks. [PERSON_…" at bounding box center [129, 338] width 197 height 615
click at [118, 95] on div "Status No active tasks Change activity state to start receiving tasks. [PERSON_…" at bounding box center [129, 338] width 197 height 615
click at [111, 137] on div "Status No active tasks Change activity state to start receiving tasks. [PERSON_…" at bounding box center [129, 338] width 197 height 615
drag, startPoint x: 128, startPoint y: 112, endPoint x: 118, endPoint y: 265, distance: 153.3
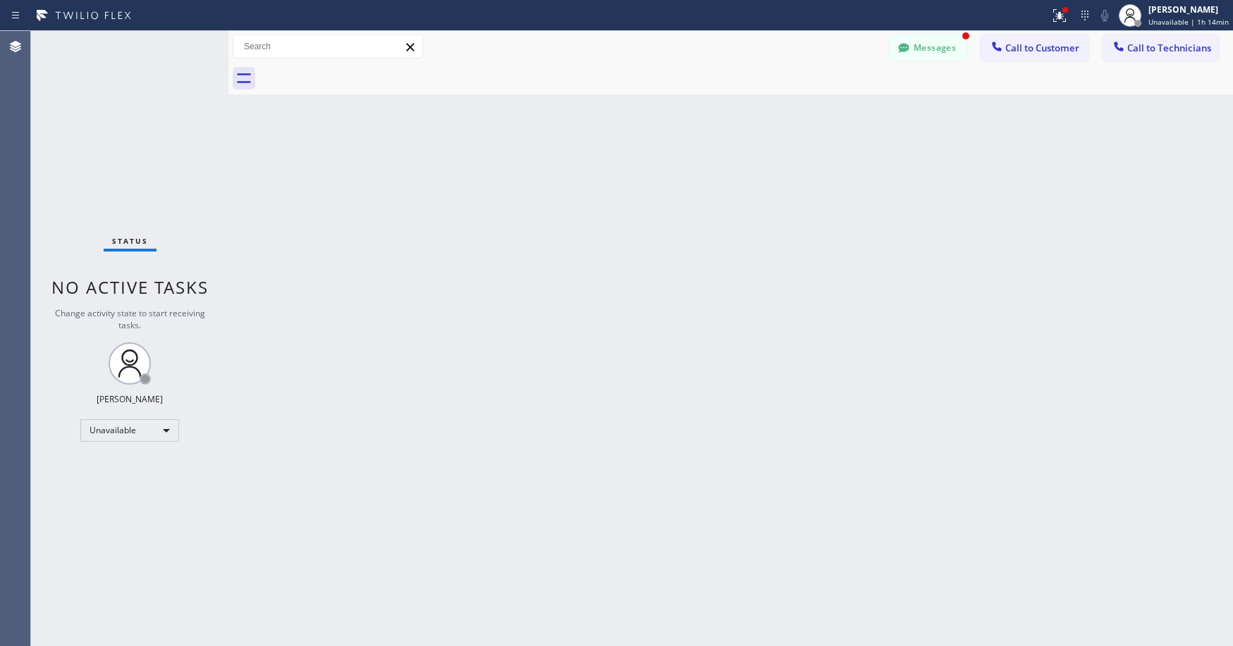
click at [128, 118] on div "Status No active tasks Change activity state to start receiving tasks. [PERSON_…" at bounding box center [129, 338] width 197 height 615
drag, startPoint x: 146, startPoint y: 164, endPoint x: 109, endPoint y: 489, distance: 326.4
click at [151, 188] on div "Status No active tasks Change activity state to start receiving tasks. [PERSON_…" at bounding box center [129, 338] width 197 height 615
drag, startPoint x: 103, startPoint y: 138, endPoint x: 187, endPoint y: 1, distance: 160.4
click at [103, 137] on div "Status No active tasks Change activity state to start receiving tasks. [PERSON_…" at bounding box center [129, 338] width 197 height 615
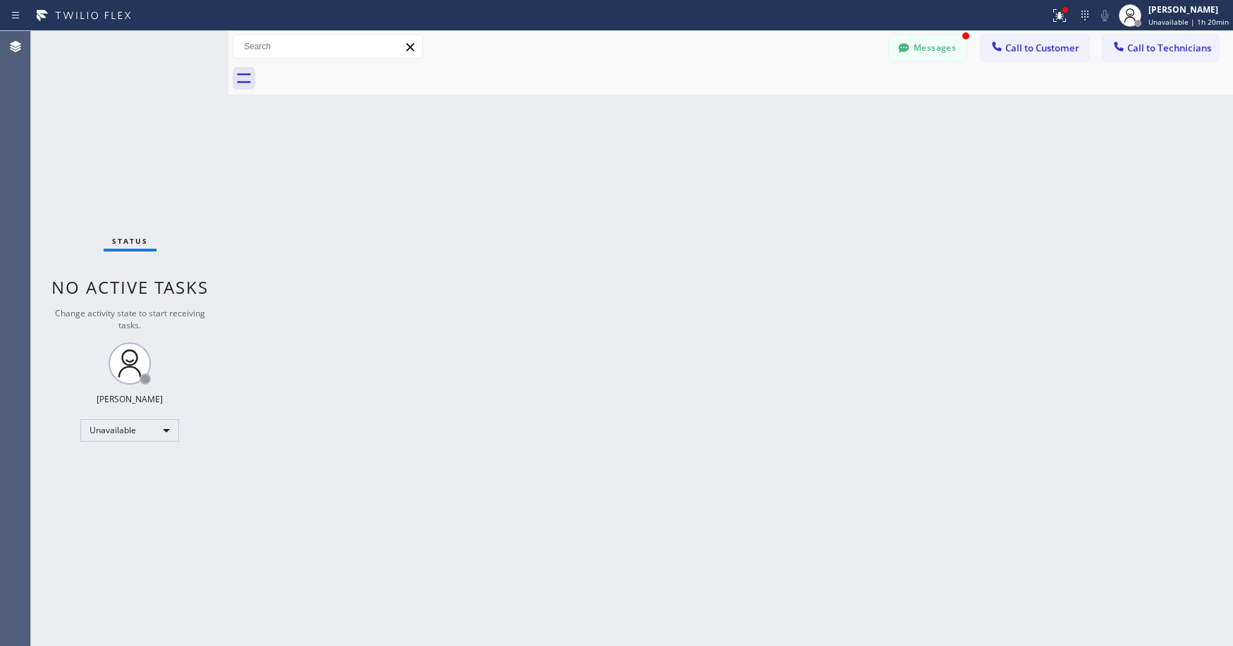
drag, startPoint x: 116, startPoint y: 121, endPoint x: 79, endPoint y: 438, distance: 318.7
click at [116, 123] on div "Status No active tasks Change activity state to start receiving tasks. [PERSON_…" at bounding box center [129, 338] width 197 height 615
drag, startPoint x: 118, startPoint y: 123, endPoint x: 121, endPoint y: 171, distance: 48.1
click at [118, 123] on div "Status No active tasks Change activity state to start receiving tasks. [PERSON_…" at bounding box center [129, 338] width 197 height 615
click at [120, 107] on div "Status No active tasks Change activity state to start receiving tasks. [PERSON_…" at bounding box center [129, 338] width 197 height 615
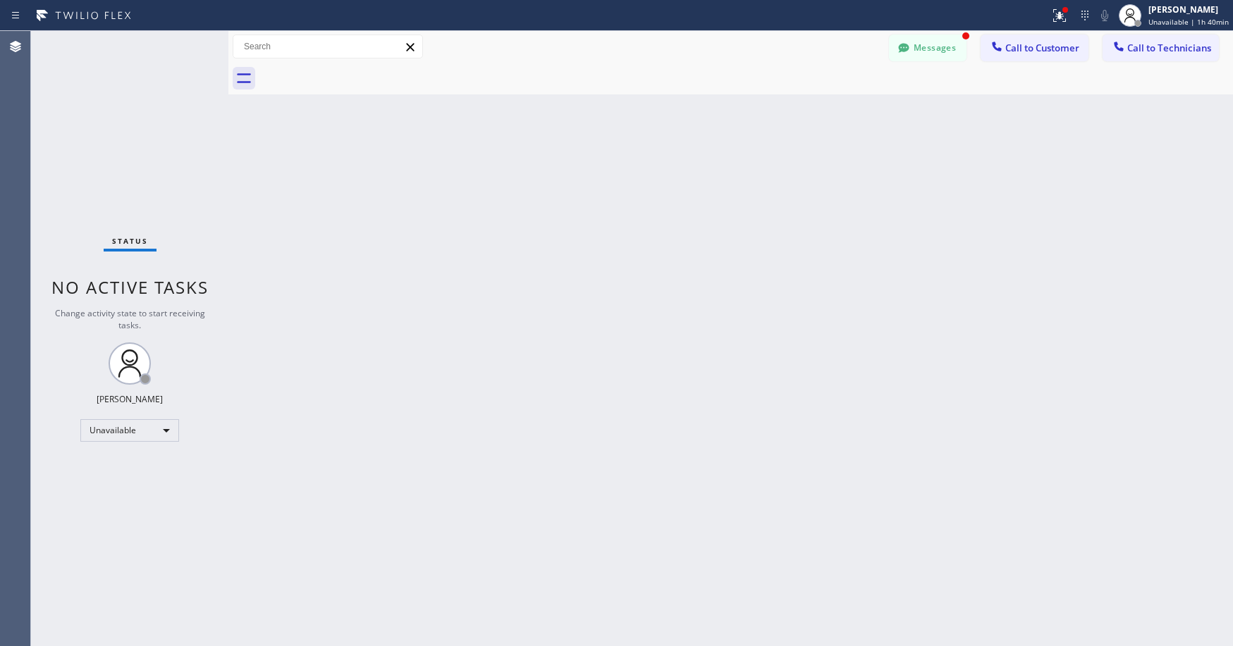
click at [97, 88] on div "Status No active tasks Change activity state to start receiving tasks. [PERSON_…" at bounding box center [129, 338] width 197 height 615
drag, startPoint x: 110, startPoint y: 128, endPoint x: 251, endPoint y: 1, distance: 189.7
click at [110, 128] on div "Status No active tasks Change activity state to start receiving tasks. [PERSON_…" at bounding box center [129, 338] width 197 height 615
drag, startPoint x: 121, startPoint y: 116, endPoint x: 110, endPoint y: 295, distance: 180.1
click at [121, 116] on div "Status No active tasks Change activity state to start receiving tasks. [PERSON_…" at bounding box center [129, 338] width 197 height 615
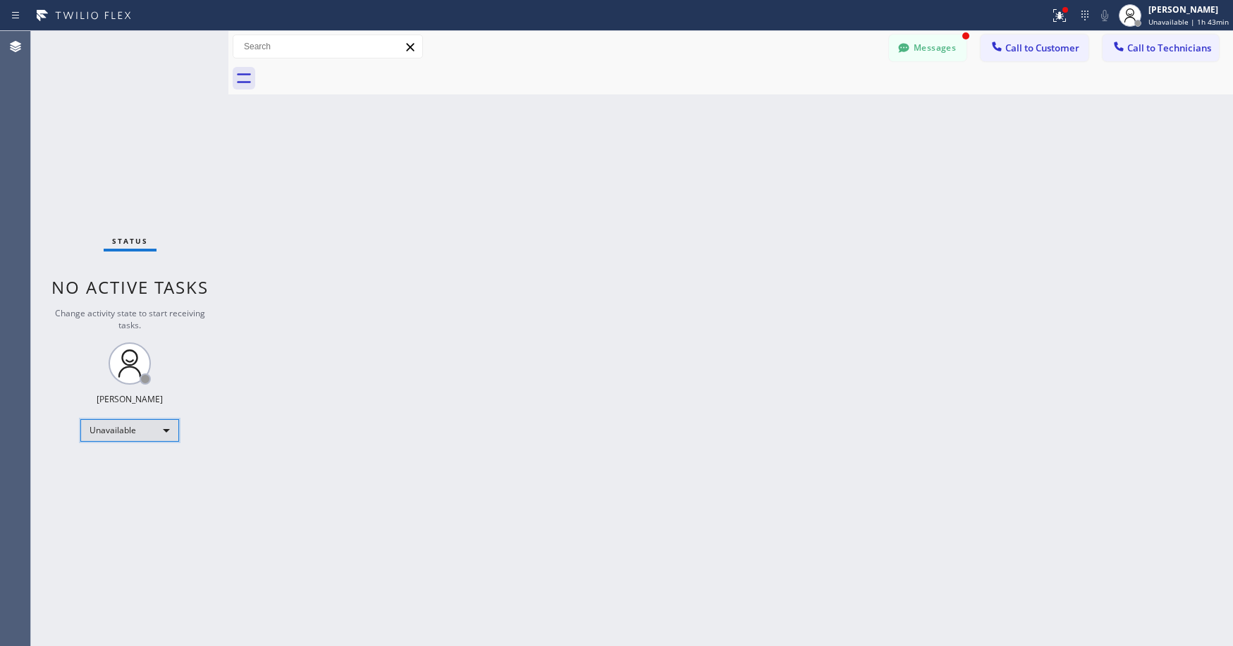
click at [114, 435] on div "Unavailable" at bounding box center [129, 430] width 99 height 23
click at [113, 491] on li "Unavailable" at bounding box center [129, 485] width 96 height 17
click at [111, 436] on div "Unavailable" at bounding box center [129, 430] width 99 height 23
click at [116, 504] on li "Break" at bounding box center [129, 503] width 96 height 17
click at [130, 163] on div "Status No active tasks Change activity state to start receiving tasks. [PERSON_…" at bounding box center [129, 338] width 197 height 615
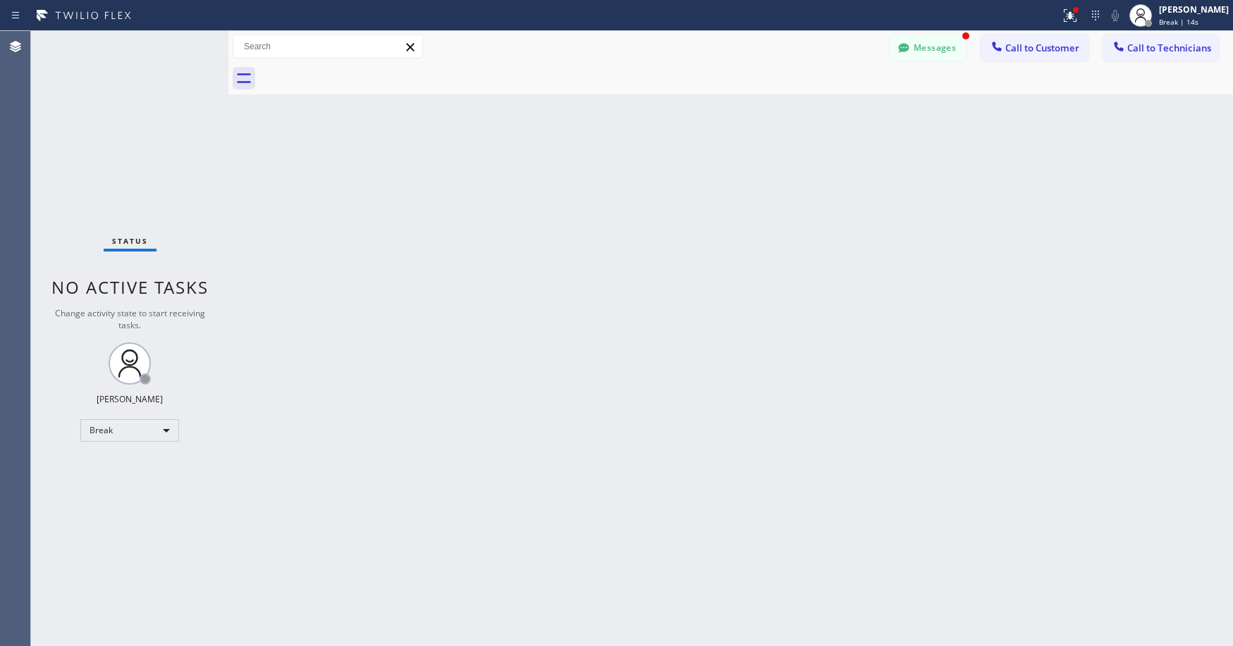
click at [121, 104] on div "Status No active tasks Change activity state to start receiving tasks. [PERSON_…" at bounding box center [129, 338] width 197 height 615
